Goal: Task Accomplishment & Management: Manage account settings

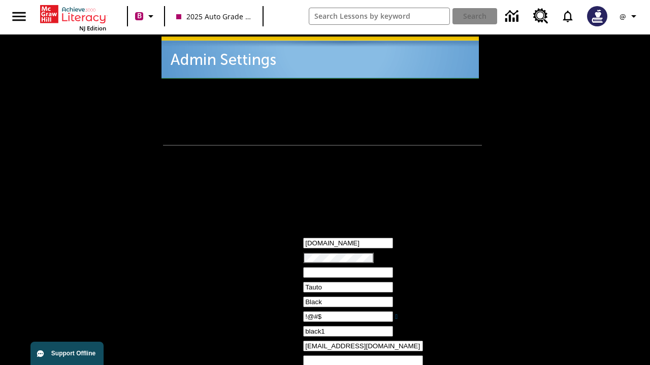
type input "!@#$"
click at [629, 16] on icon "Profile/Settings" at bounding box center [633, 16] width 12 height 12
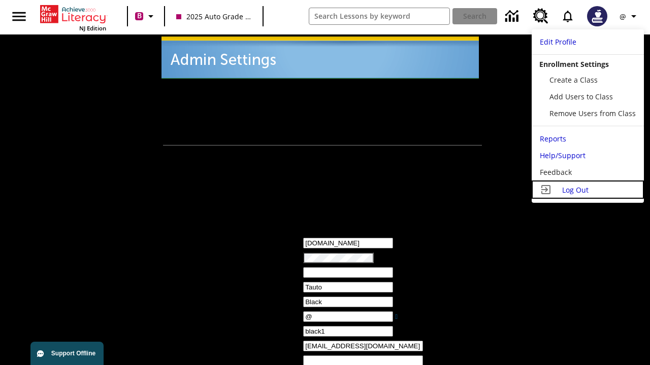
click at [586, 190] on span "Log Out" at bounding box center [575, 190] width 26 height 10
